Goal: Navigation & Orientation: Find specific page/section

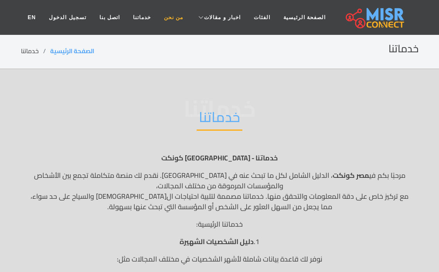
click at [177, 22] on link "من نحن" at bounding box center [173, 17] width 32 height 17
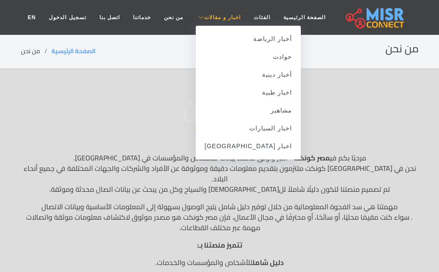
click at [221, 19] on span "اخبار و مقالات" at bounding box center [222, 18] width 37 height 8
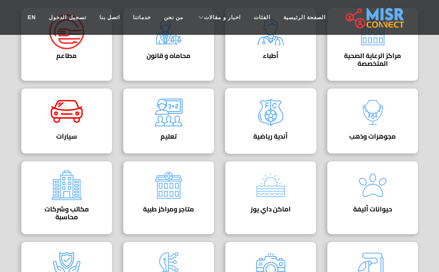
scroll to position [149, 0]
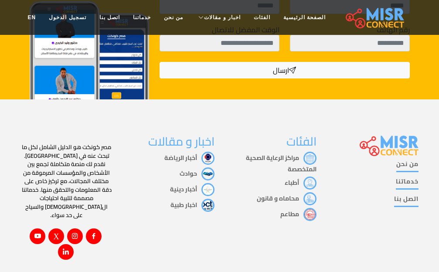
scroll to position [389, 0]
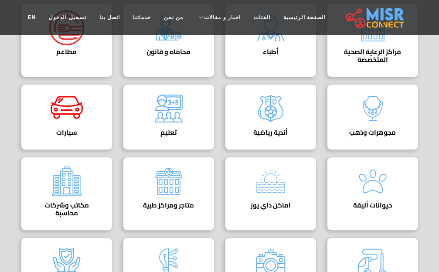
scroll to position [199, 0]
click at [277, 164] on img at bounding box center [270, 181] width 35 height 35
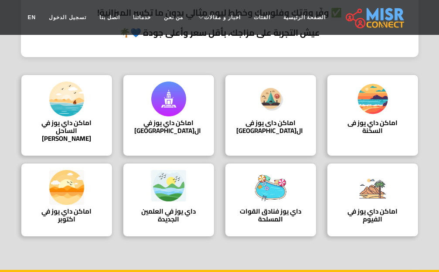
scroll to position [298, 0]
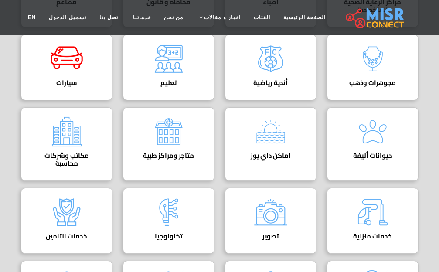
scroll to position [199, 0]
